Goal: Task Accomplishment & Management: Use online tool/utility

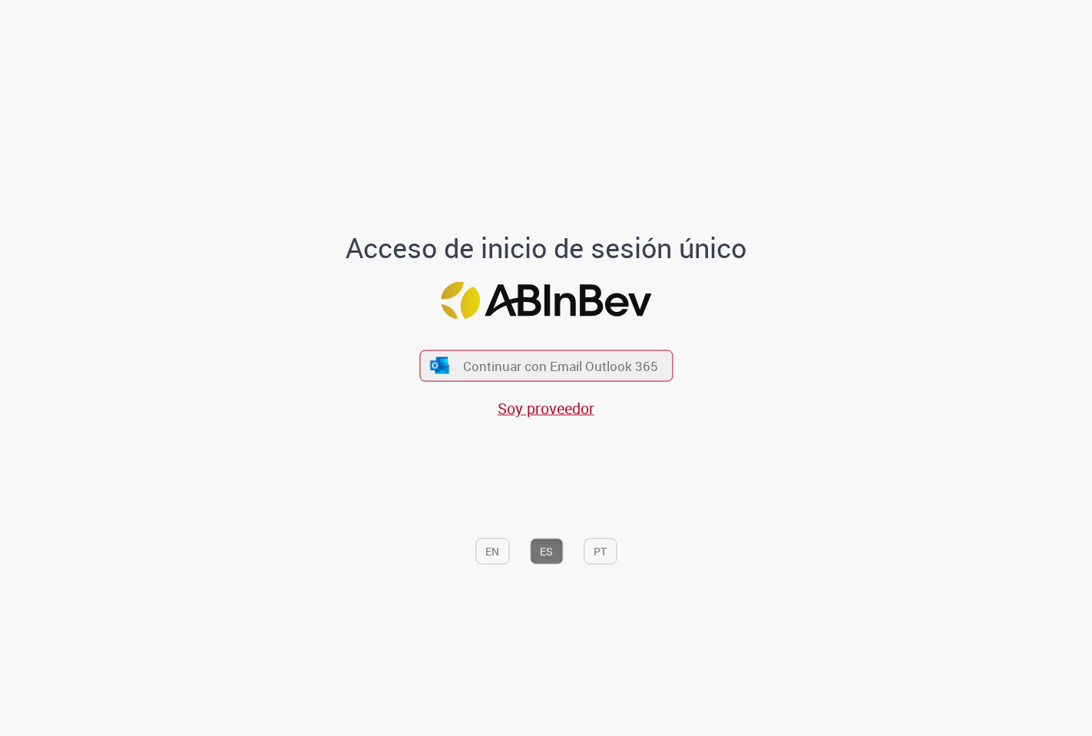
click at [589, 348] on div "Continuar con Email Outlook 365 Soy proveedor" at bounding box center [545, 376] width 253 height 85
click at [581, 356] on button "Continuar con Email Outlook 365" at bounding box center [546, 365] width 259 height 32
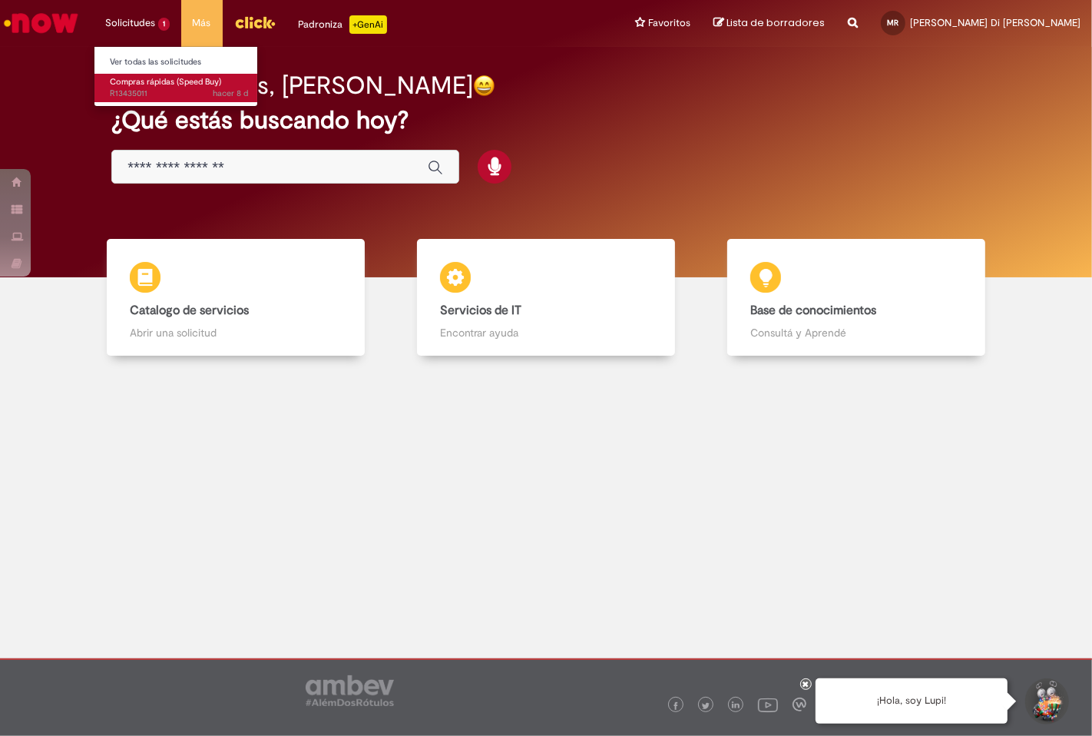
click at [154, 83] on span "Compras rápidas (Speed Buy)" at bounding box center [165, 82] width 111 height 12
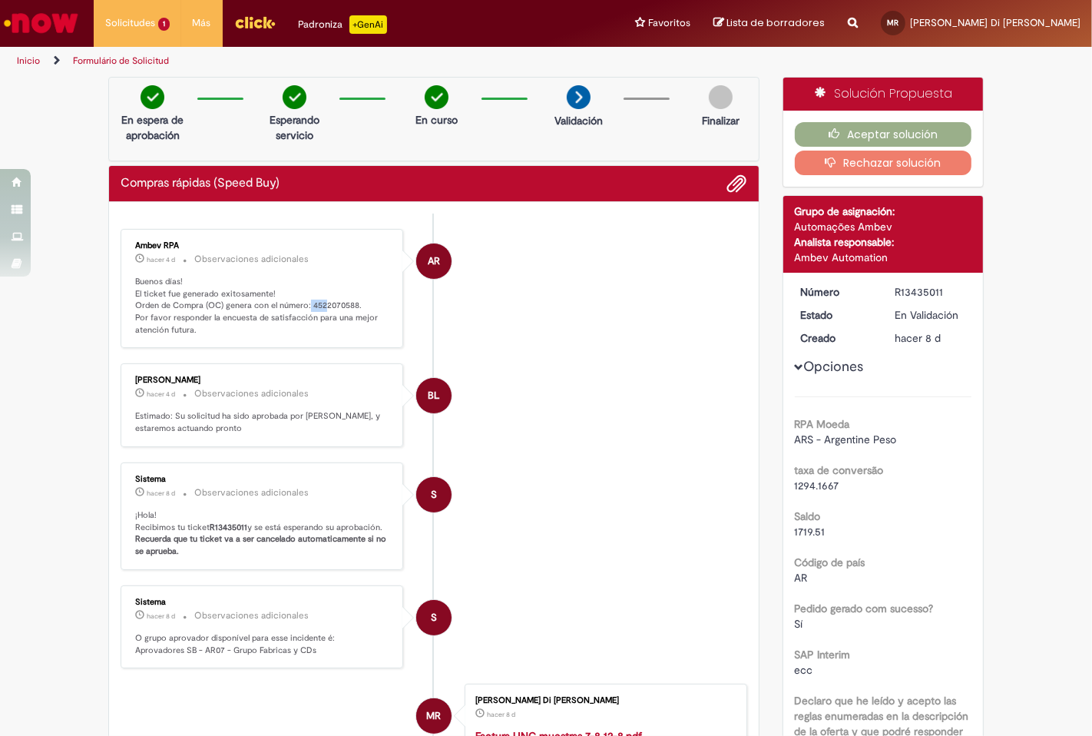
drag, startPoint x: 303, startPoint y: 303, endPoint x: 319, endPoint y: 303, distance: 15.4
click at [319, 303] on p "Buenos días! El ticket fue generado exitosamente! Orden de Compra (OC) genera c…" at bounding box center [263, 306] width 256 height 61
drag, startPoint x: 305, startPoint y: 306, endPoint x: 350, endPoint y: 303, distance: 45.4
click at [350, 303] on p "Buenos días! El ticket fue generado exitosamente! Orden de Compra (OC) genera c…" at bounding box center [263, 306] width 256 height 61
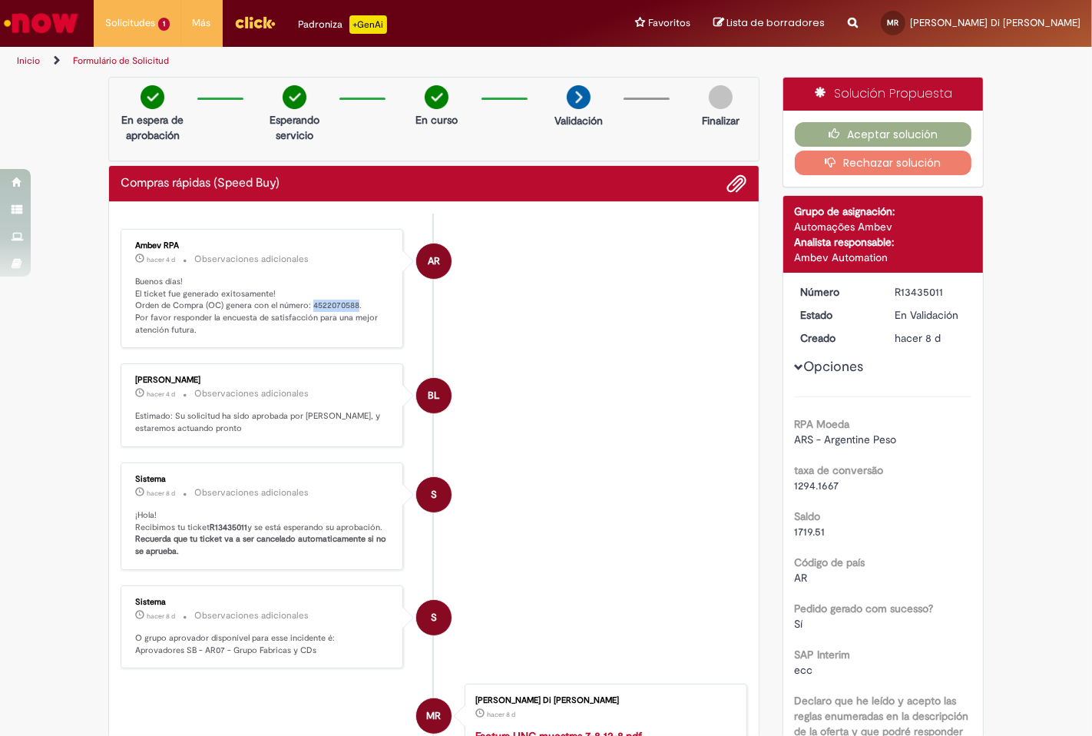
copy p "4522070588"
